Goal: Navigation & Orientation: Go to known website

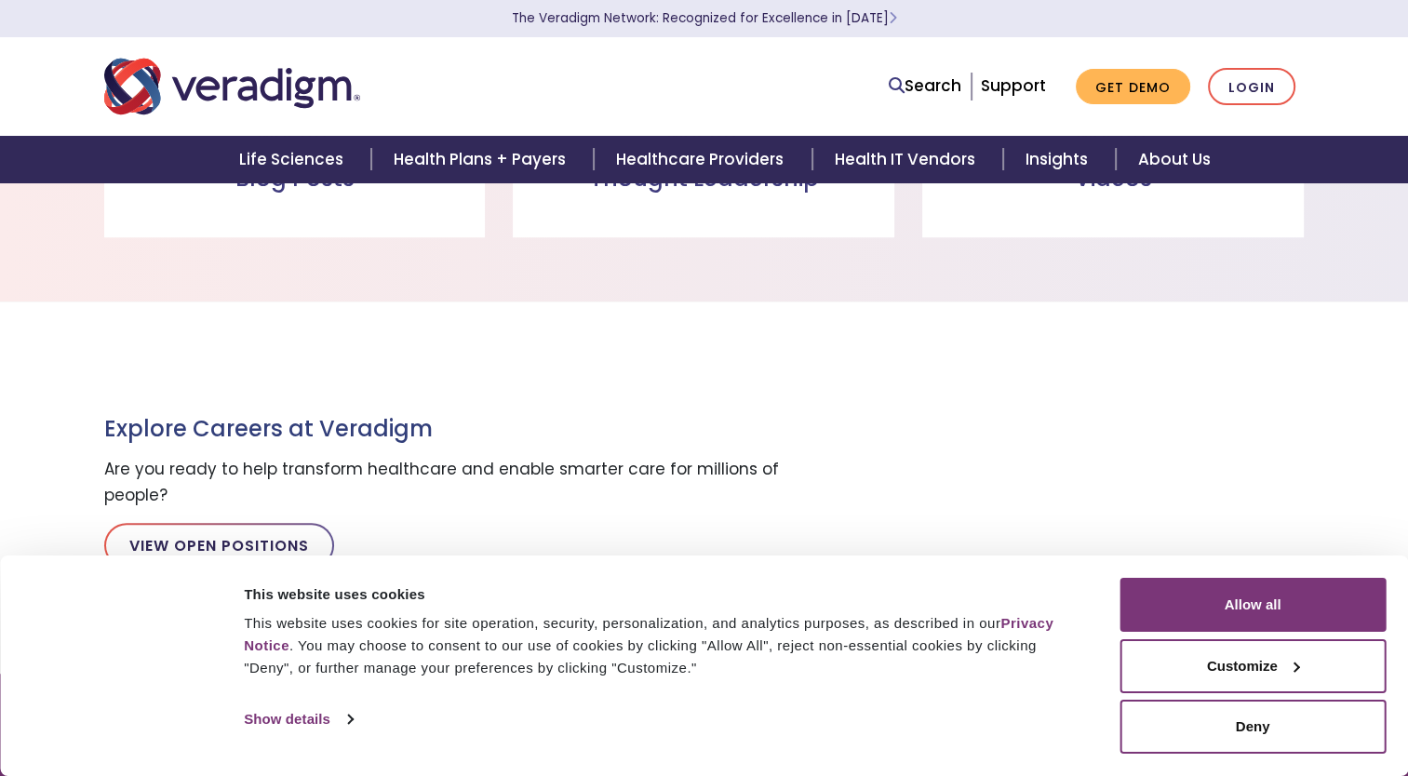
scroll to position [1522, 0]
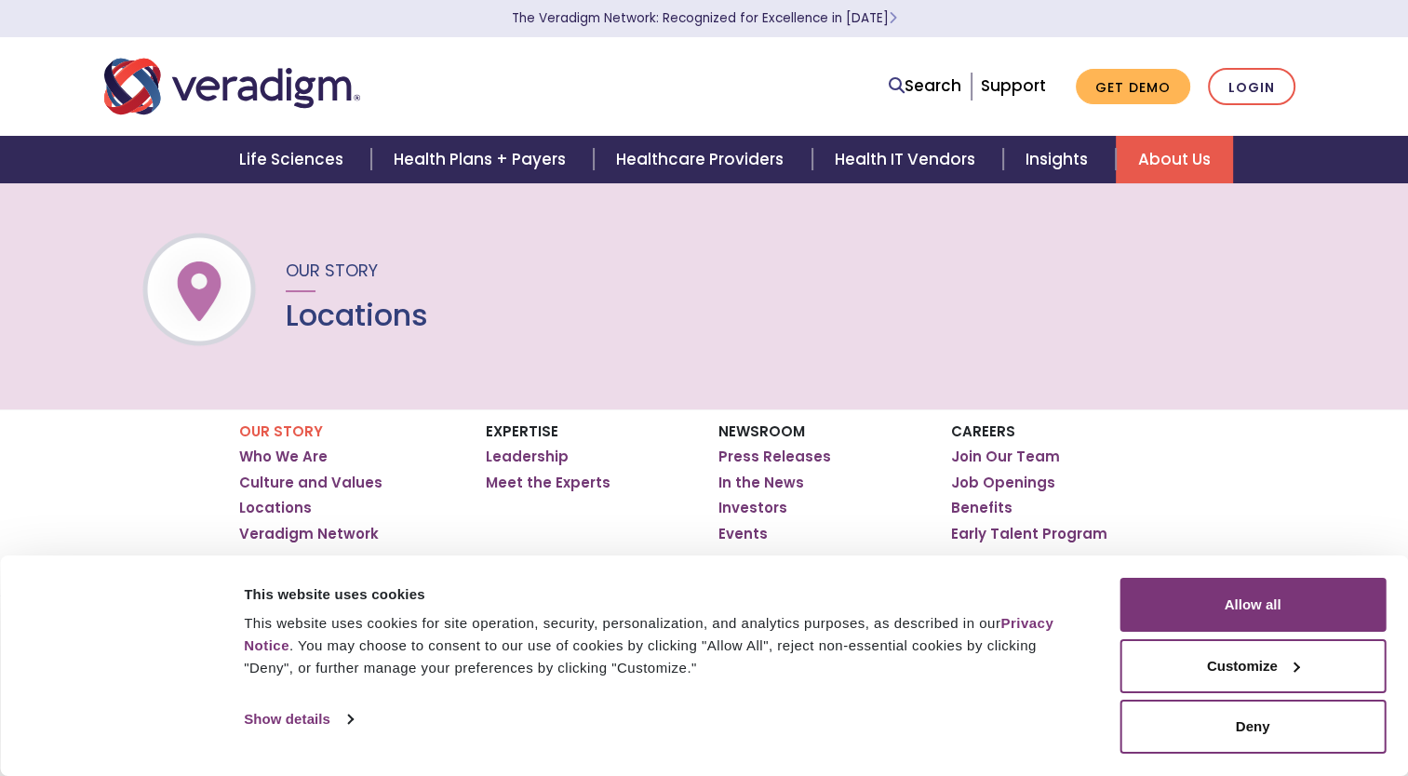
click at [260, 80] on img "Veradigm logo" at bounding box center [232, 86] width 256 height 61
